Goal: Transaction & Acquisition: Obtain resource

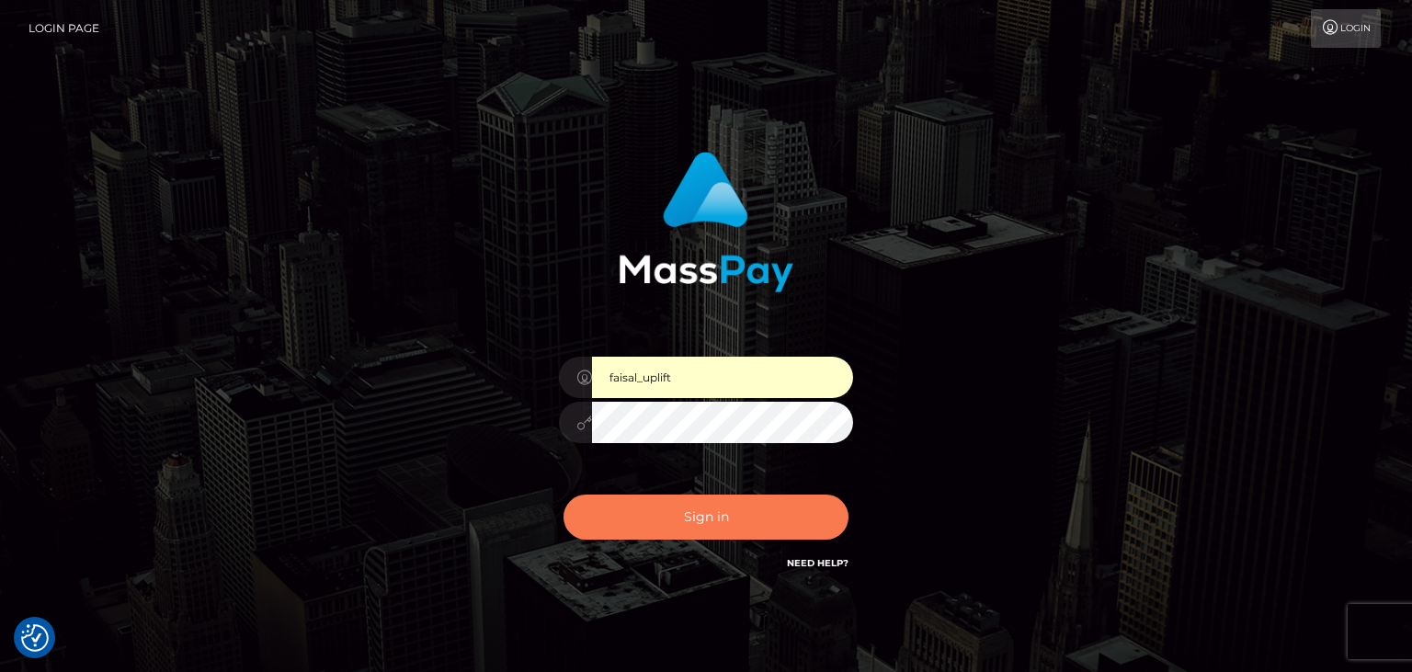
click at [702, 530] on button "Sign in" at bounding box center [706, 517] width 285 height 45
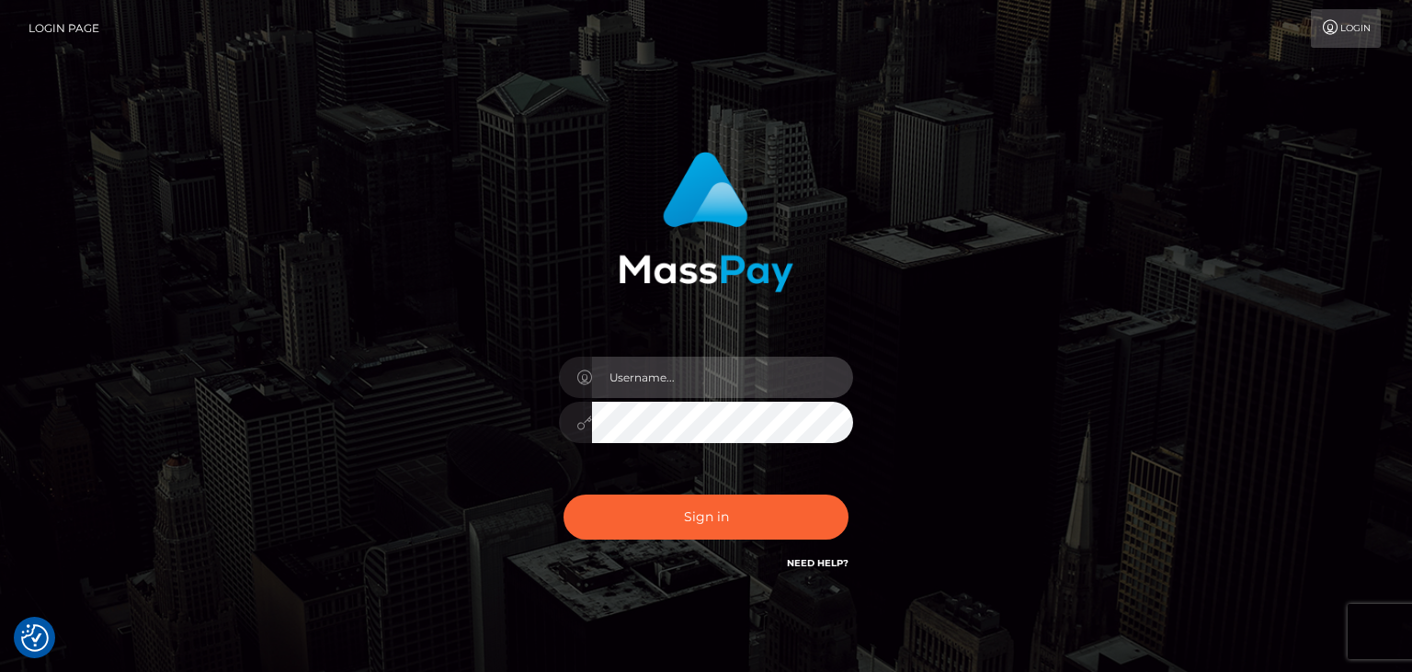
click at [661, 388] on input "text" at bounding box center [722, 377] width 261 height 41
type input "faisal_uplift"
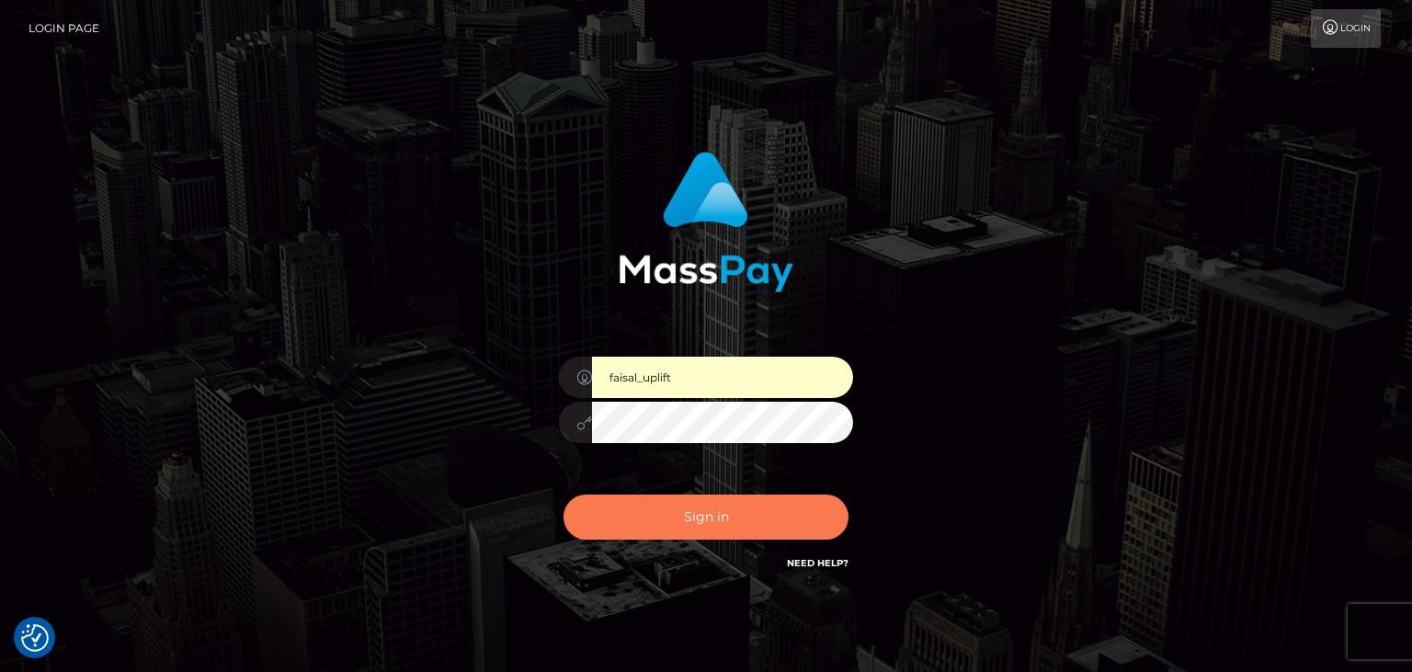
click at [677, 524] on button "Sign in" at bounding box center [706, 517] width 285 height 45
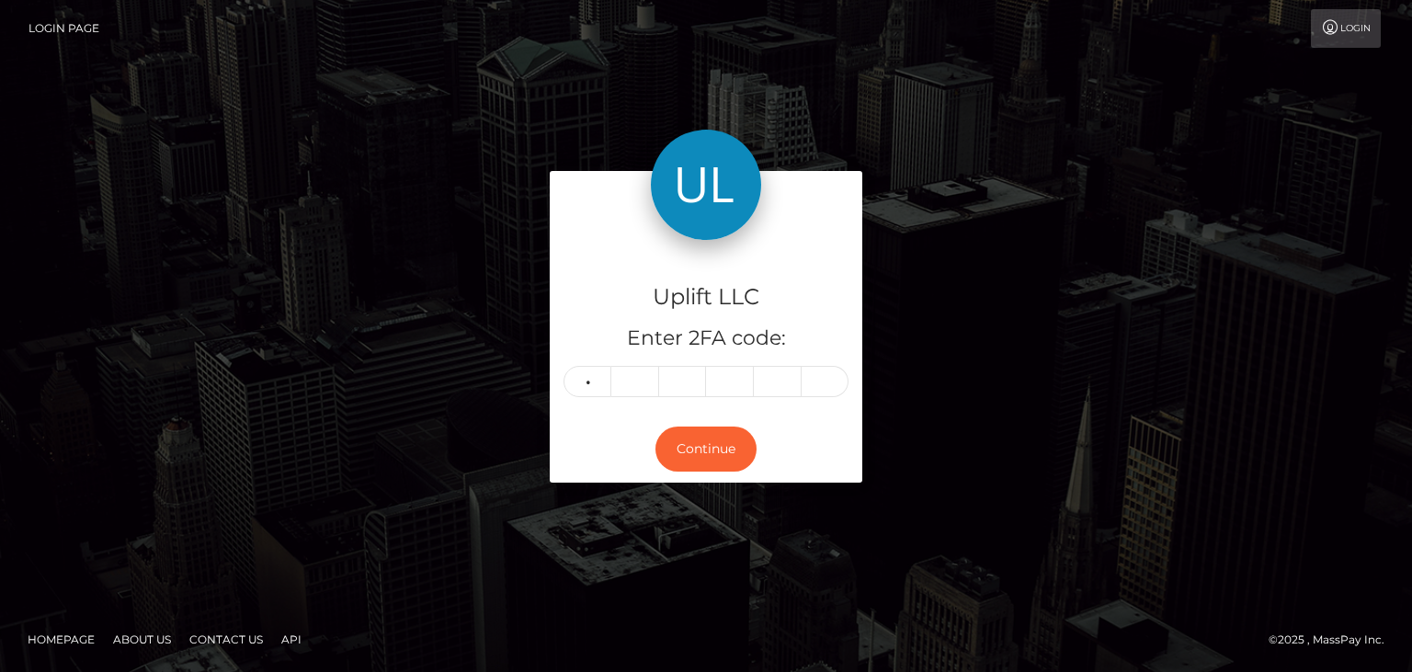
type input "8"
type input "7"
type input "2"
type input "8"
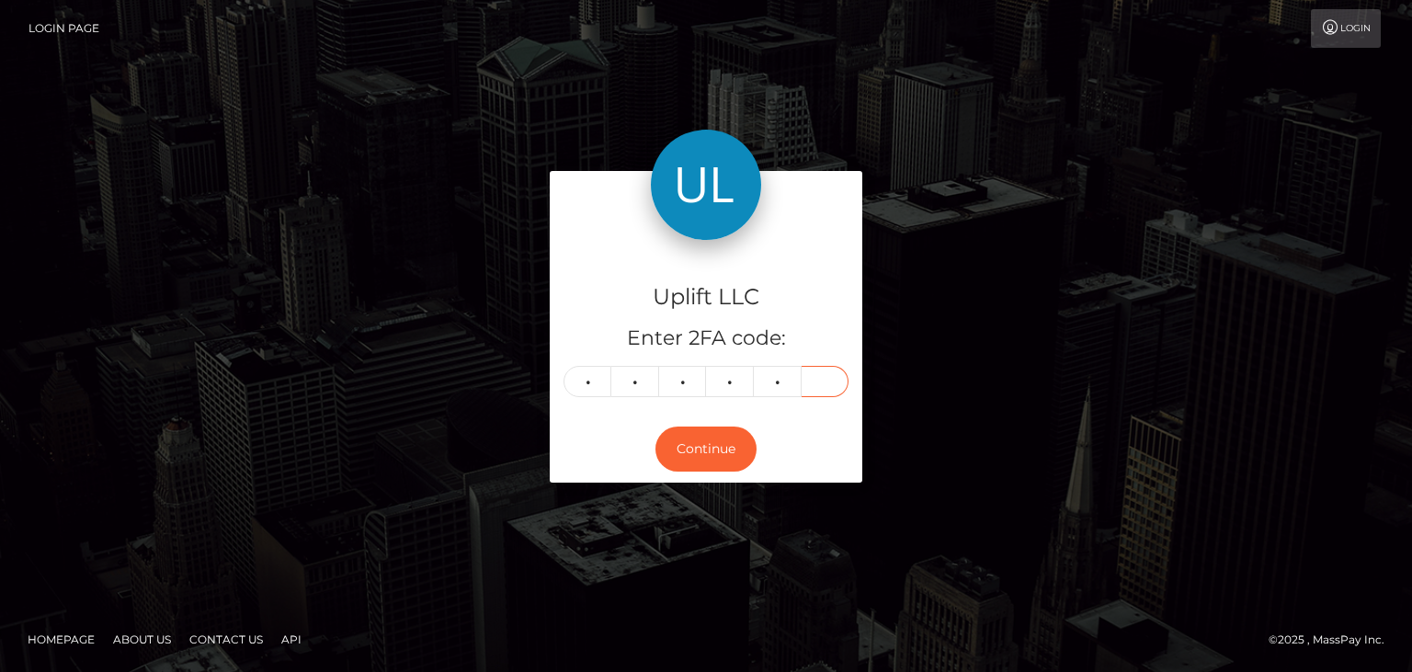
type input "1"
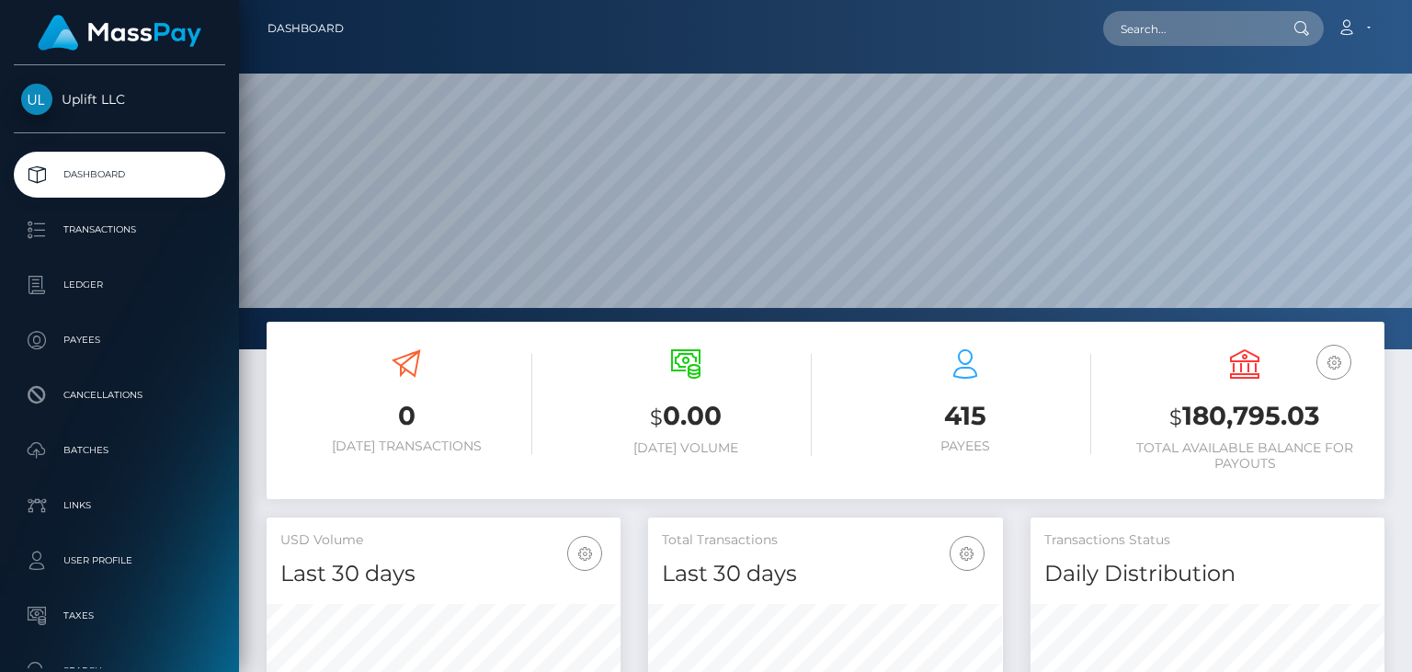
scroll to position [325, 353]
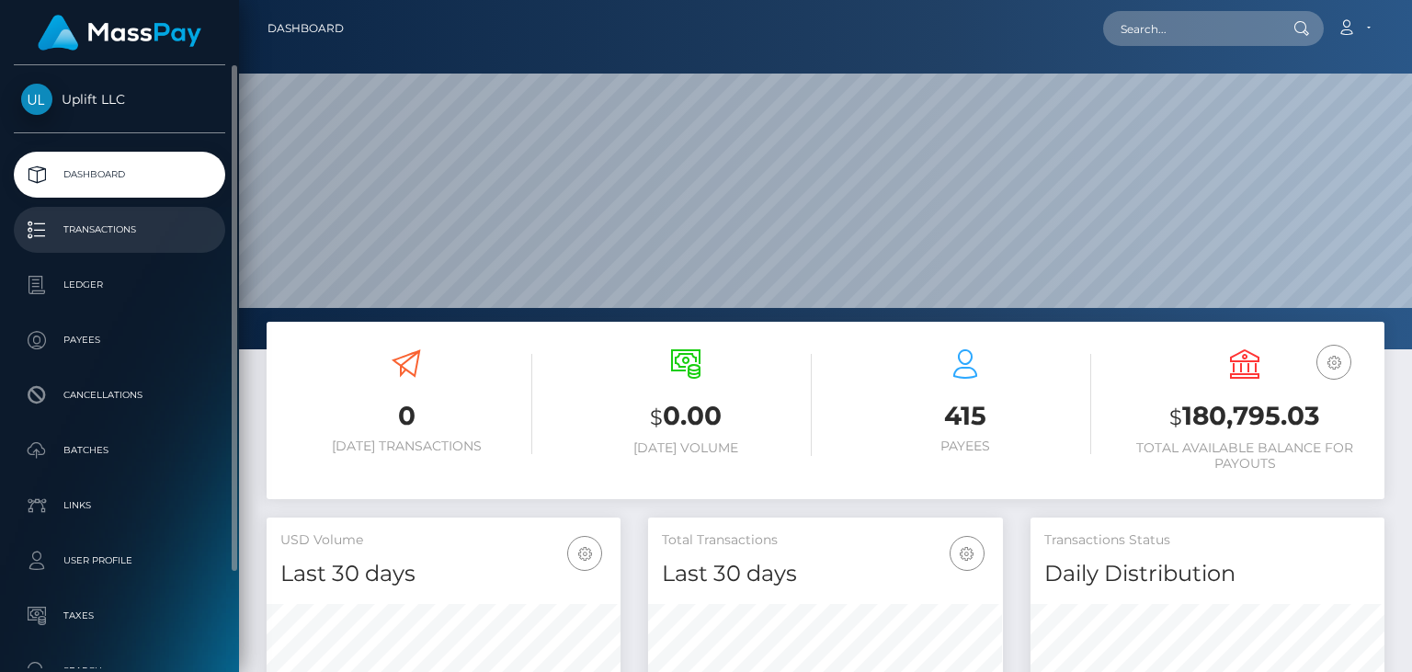
click at [145, 233] on p "Transactions" at bounding box center [119, 230] width 197 height 28
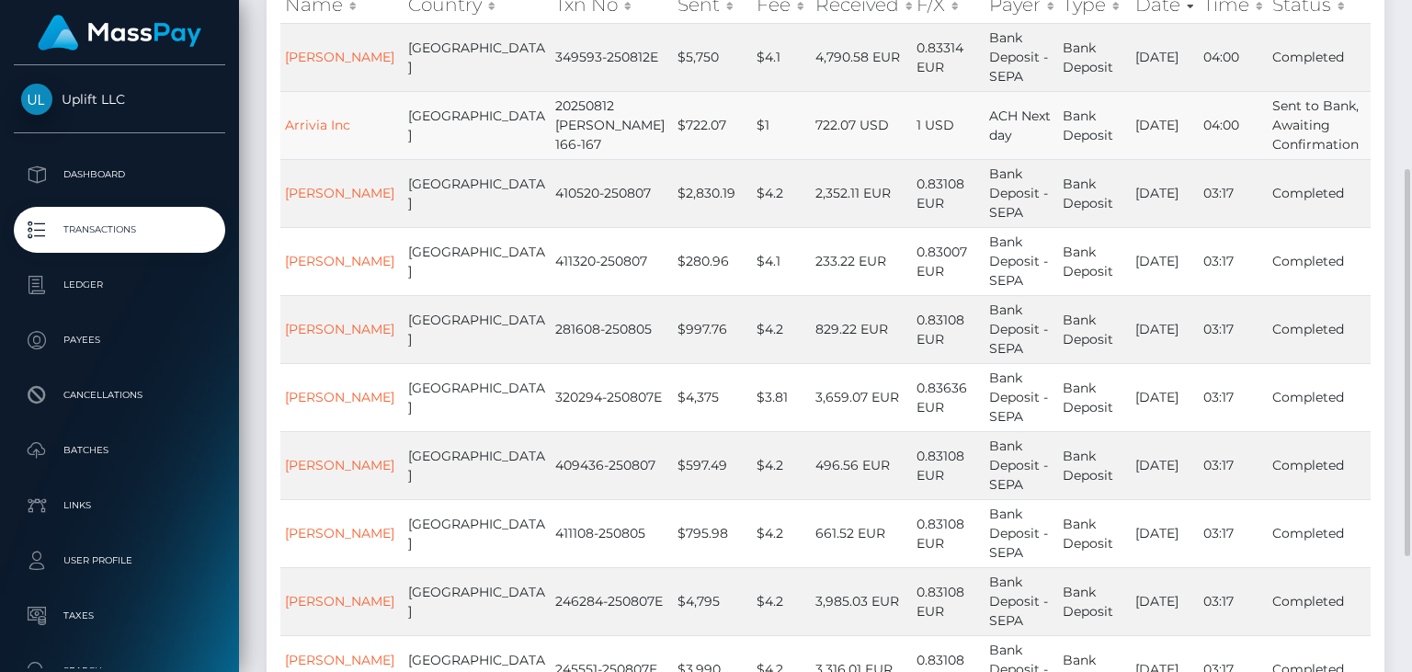
scroll to position [287, 0]
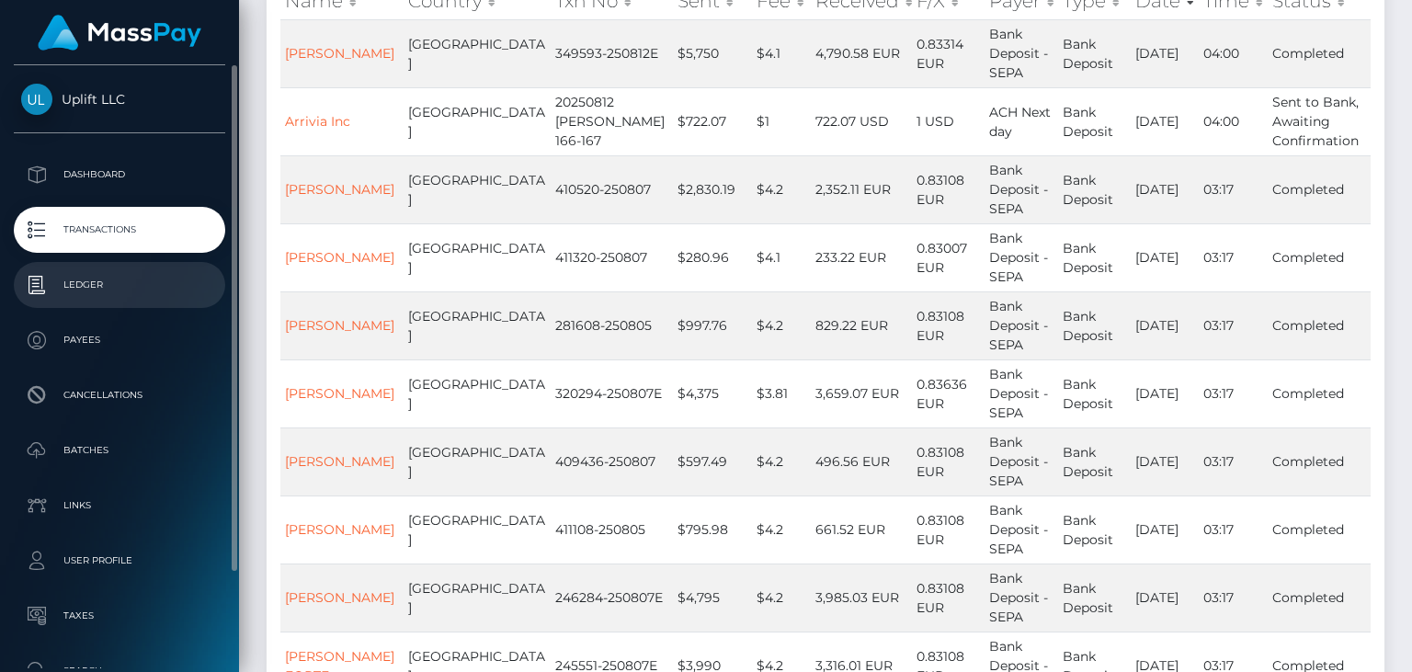
click at [139, 272] on p "Ledger" at bounding box center [119, 285] width 197 height 28
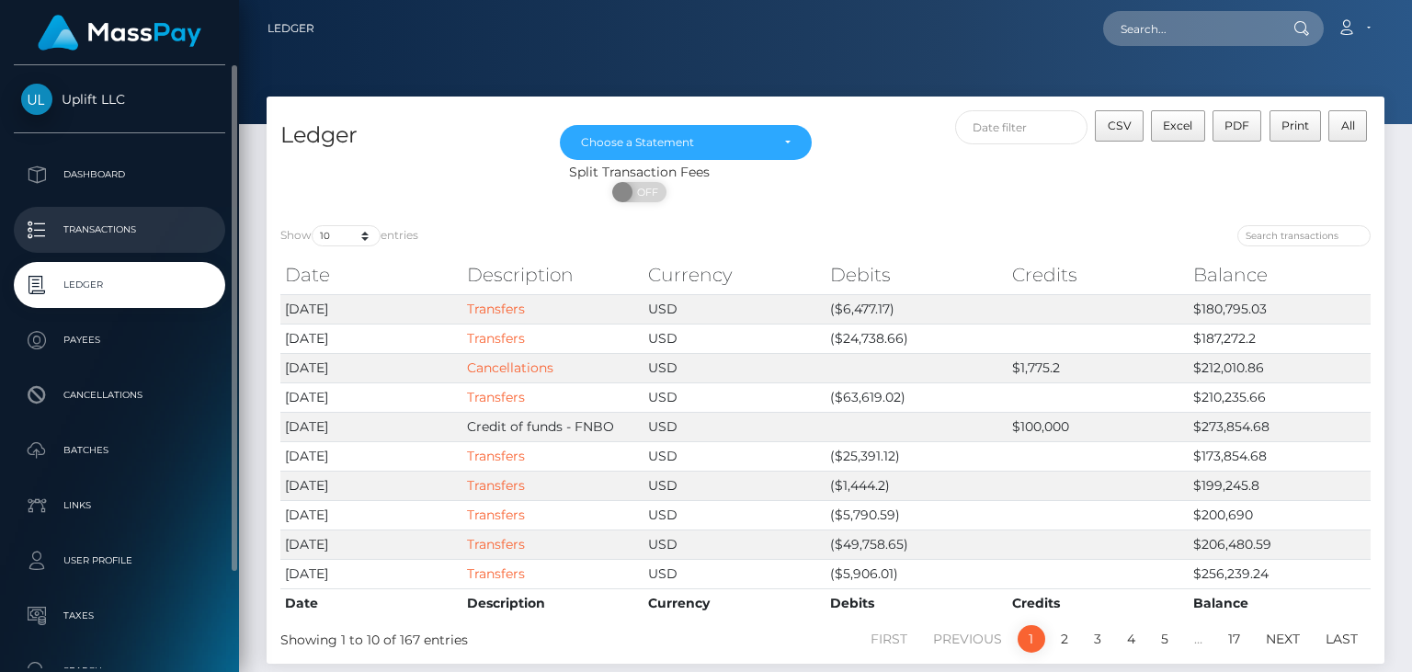
click at [85, 215] on link "Transactions" at bounding box center [119, 230] width 211 height 46
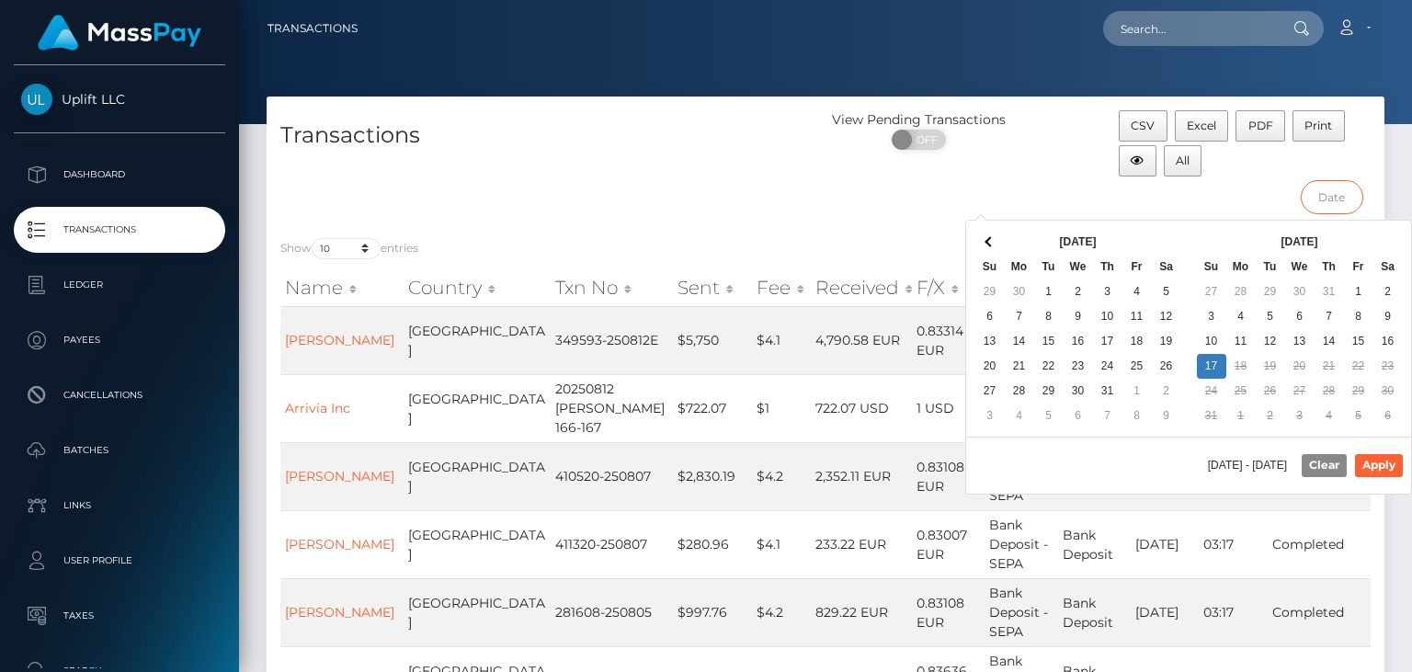
click at [1319, 200] on input "text" at bounding box center [1332, 197] width 63 height 34
click at [1382, 467] on button "Apply" at bounding box center [1379, 465] width 48 height 22
type input "08/01/2025 - 08/17/2025"
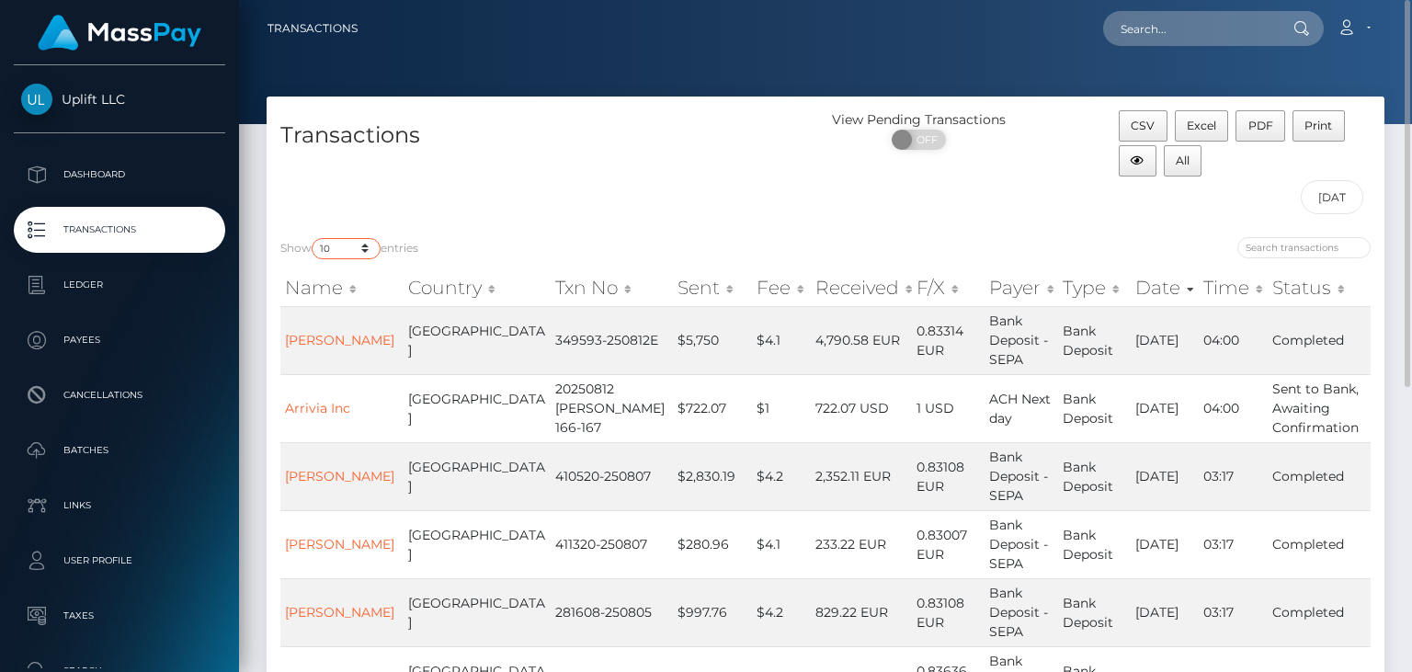
click at [312, 238] on select "10 25 50 100 250 500 1,000 3,500" at bounding box center [346, 248] width 69 height 21
select select "50"
click option "50" at bounding box center [0, 0] width 0 height 0
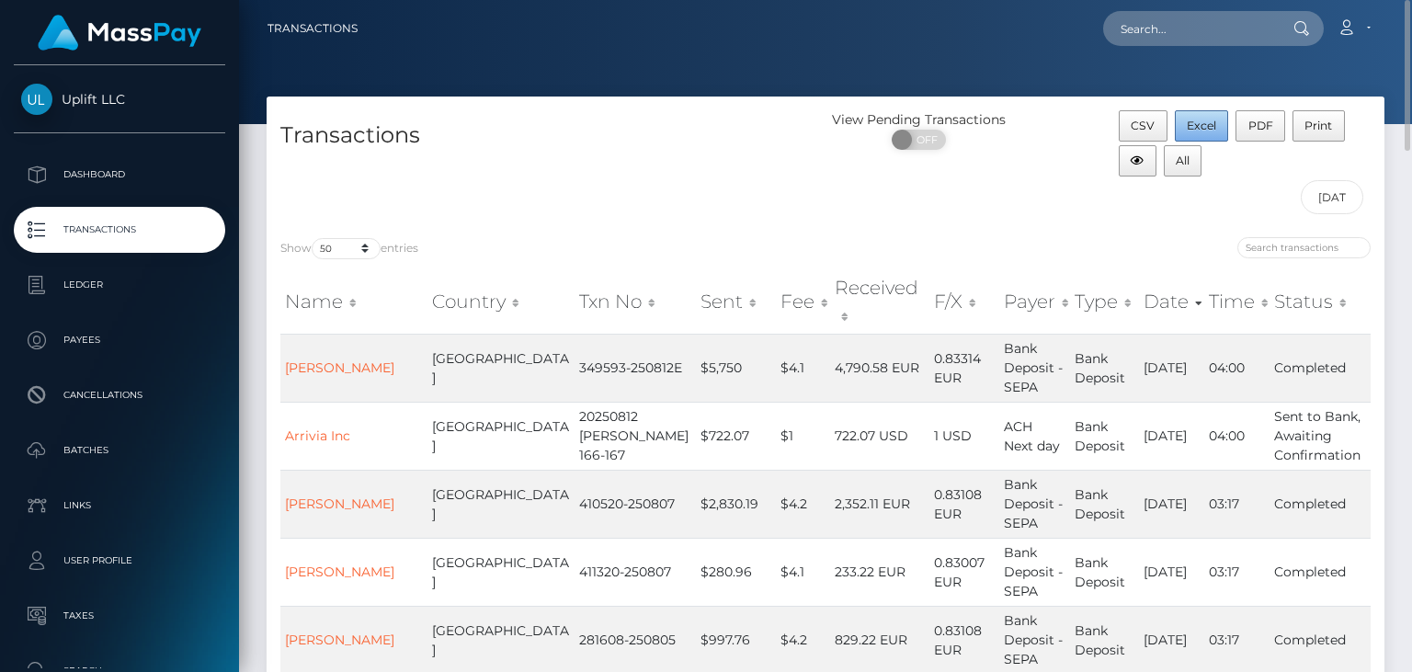
click at [1203, 129] on span "Excel" at bounding box center [1201, 126] width 29 height 14
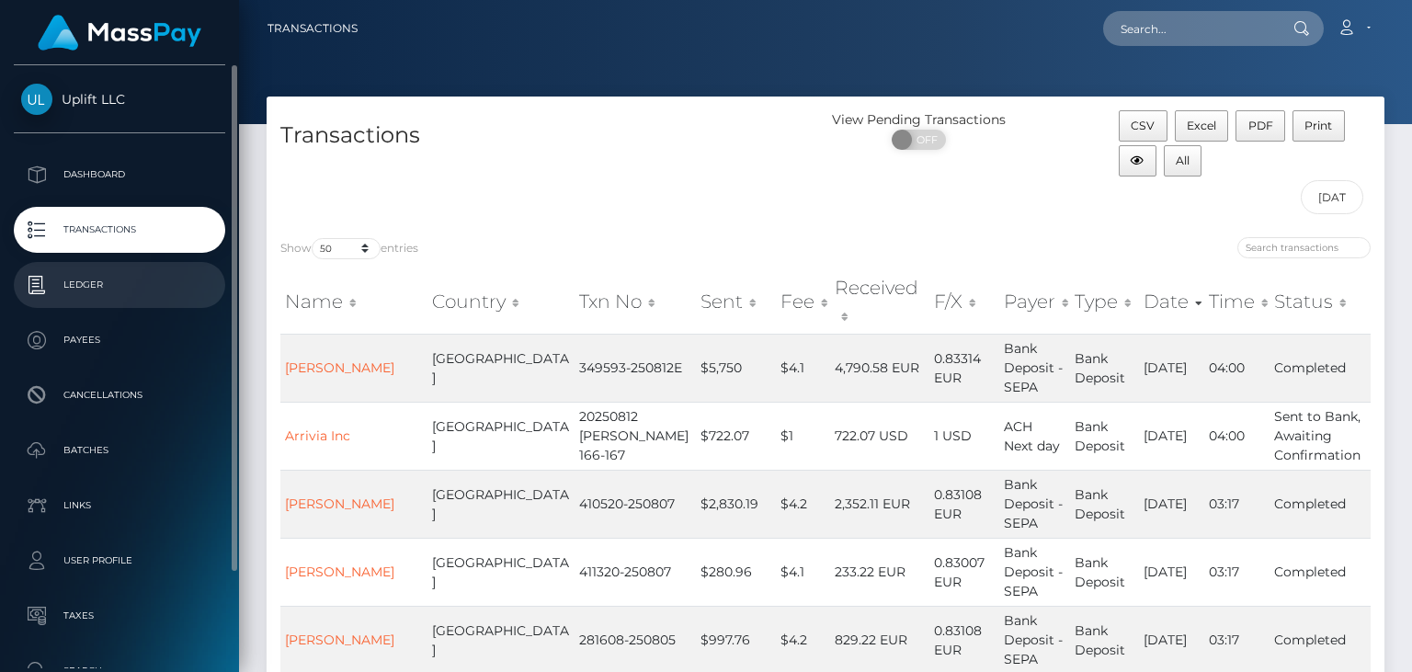
click at [101, 289] on p "Ledger" at bounding box center [119, 285] width 197 height 28
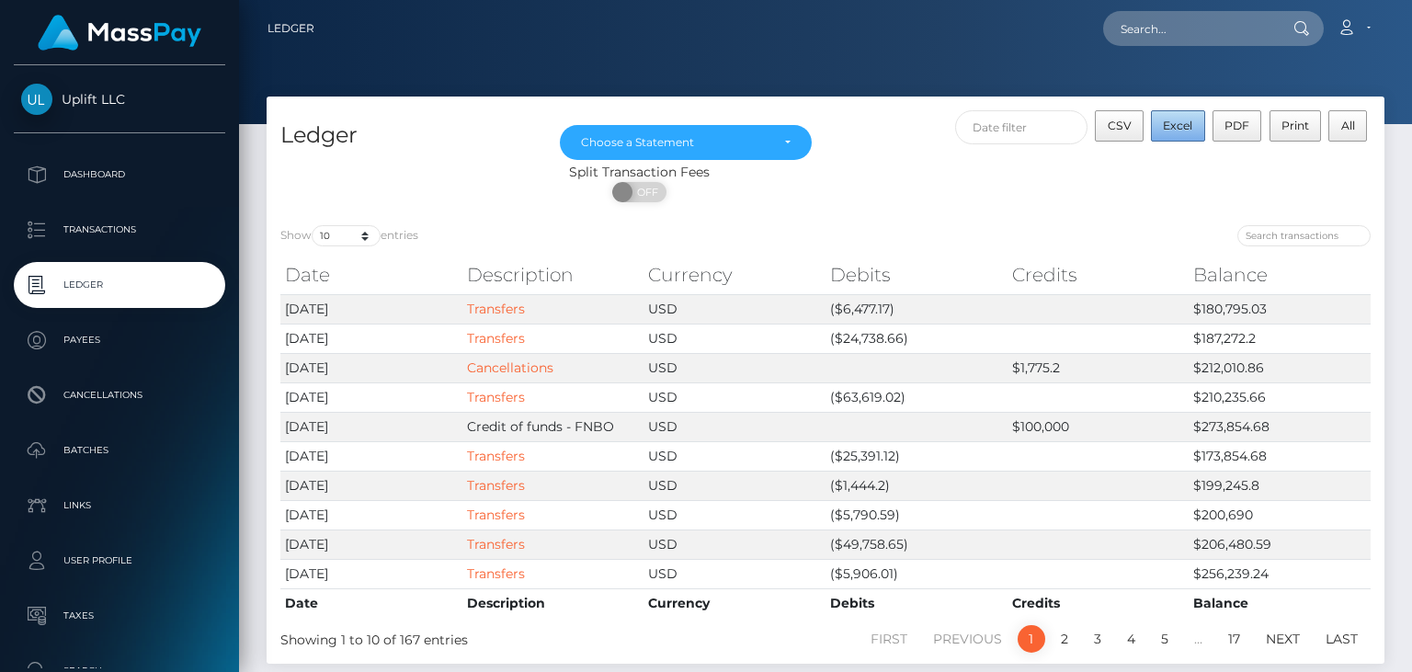
click at [1166, 131] on span "Excel" at bounding box center [1177, 126] width 29 height 14
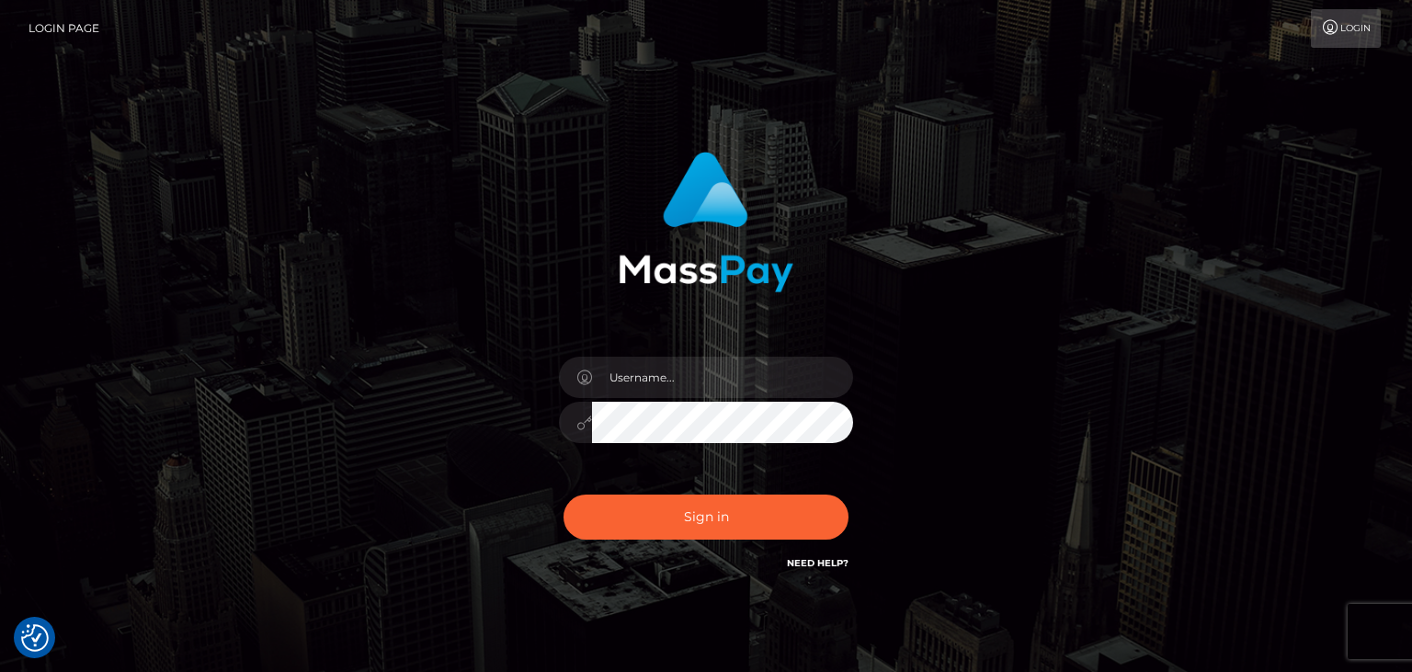
checkbox input "true"
